Goal: Information Seeking & Learning: Learn about a topic

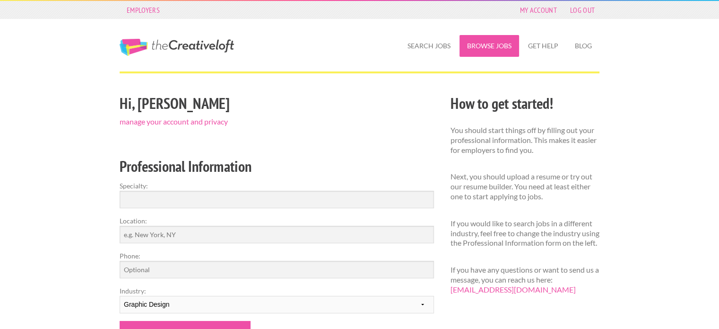
click at [490, 53] on link "Browse Jobs" at bounding box center [489, 46] width 60 height 22
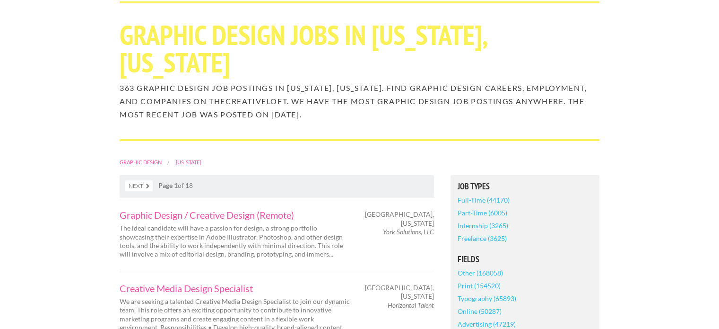
scroll to position [76, 0]
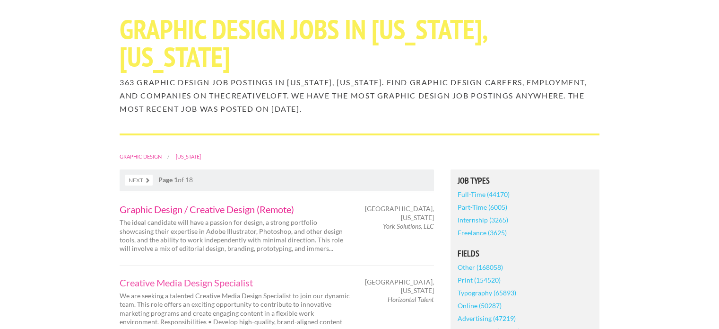
click at [261, 211] on link "Graphic Design / Creative Design (Remote)" at bounding box center [236, 208] width 232 height 9
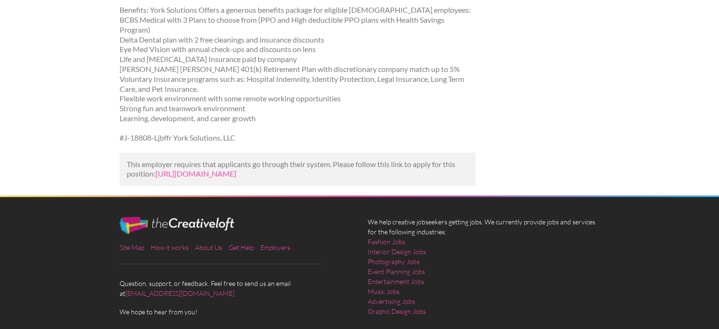
scroll to position [493, 0]
